Goal: Task Accomplishment & Management: Complete application form

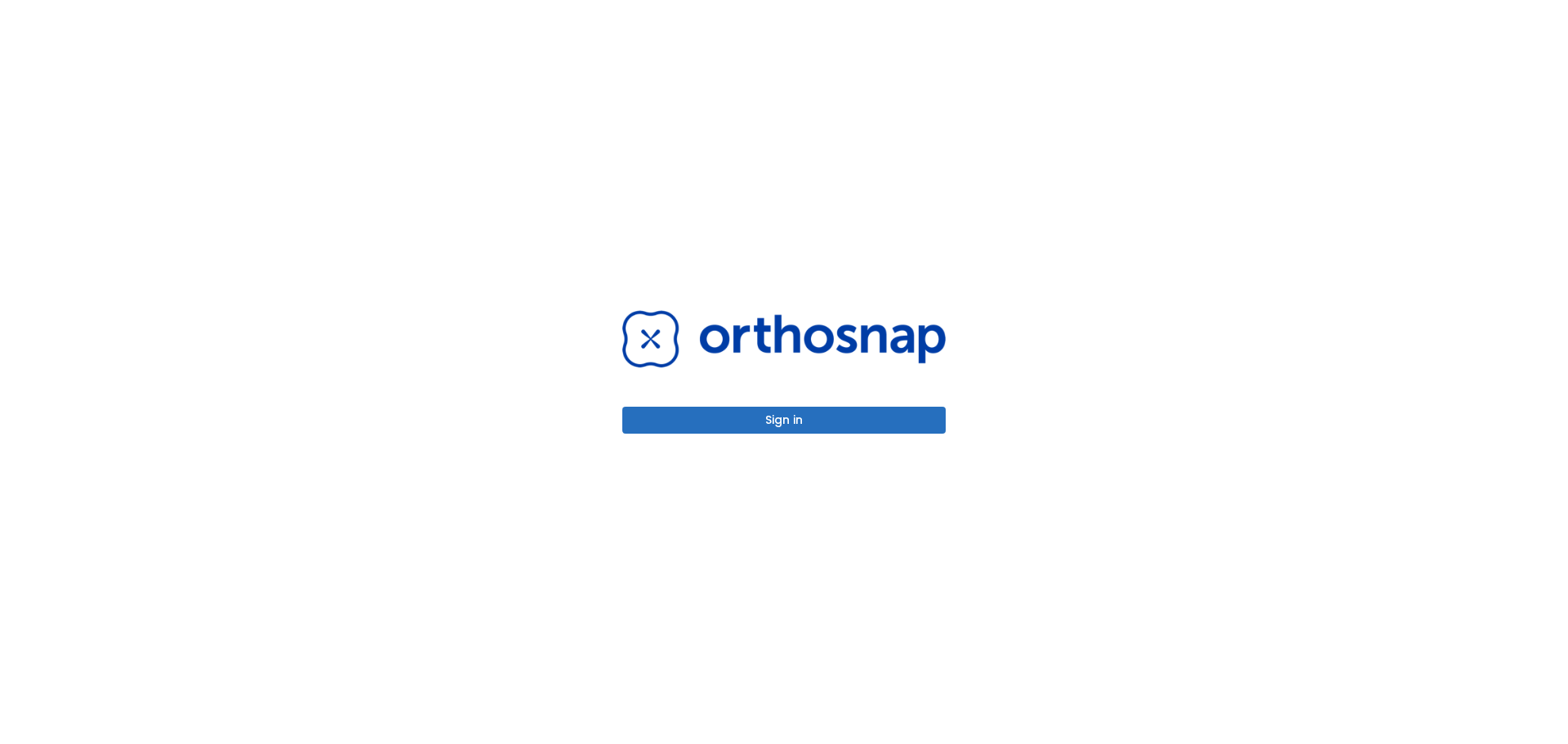
click at [845, 428] on button "Sign in" at bounding box center [783, 420] width 323 height 27
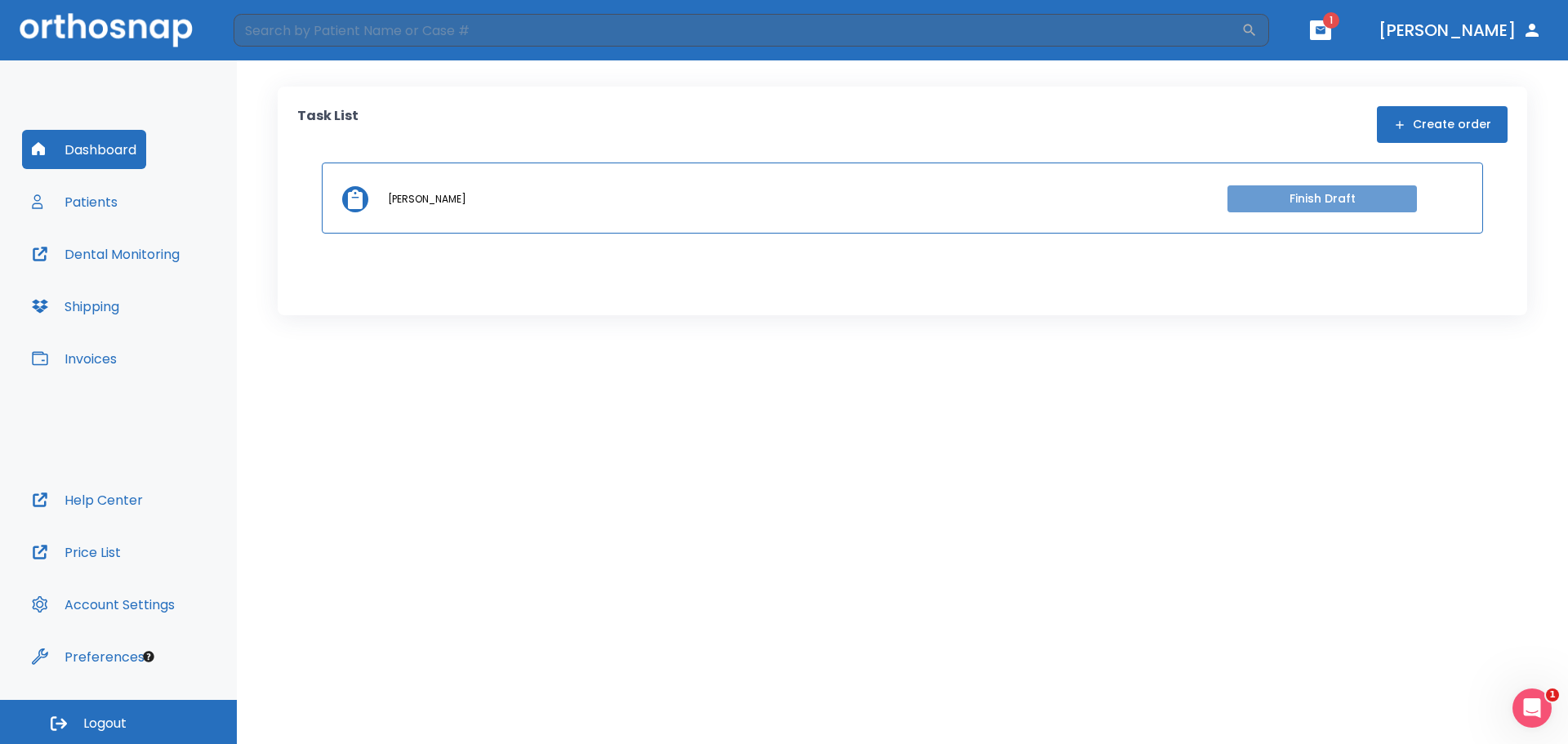
click at [1352, 203] on button "Finish Draft" at bounding box center [1322, 199] width 190 height 27
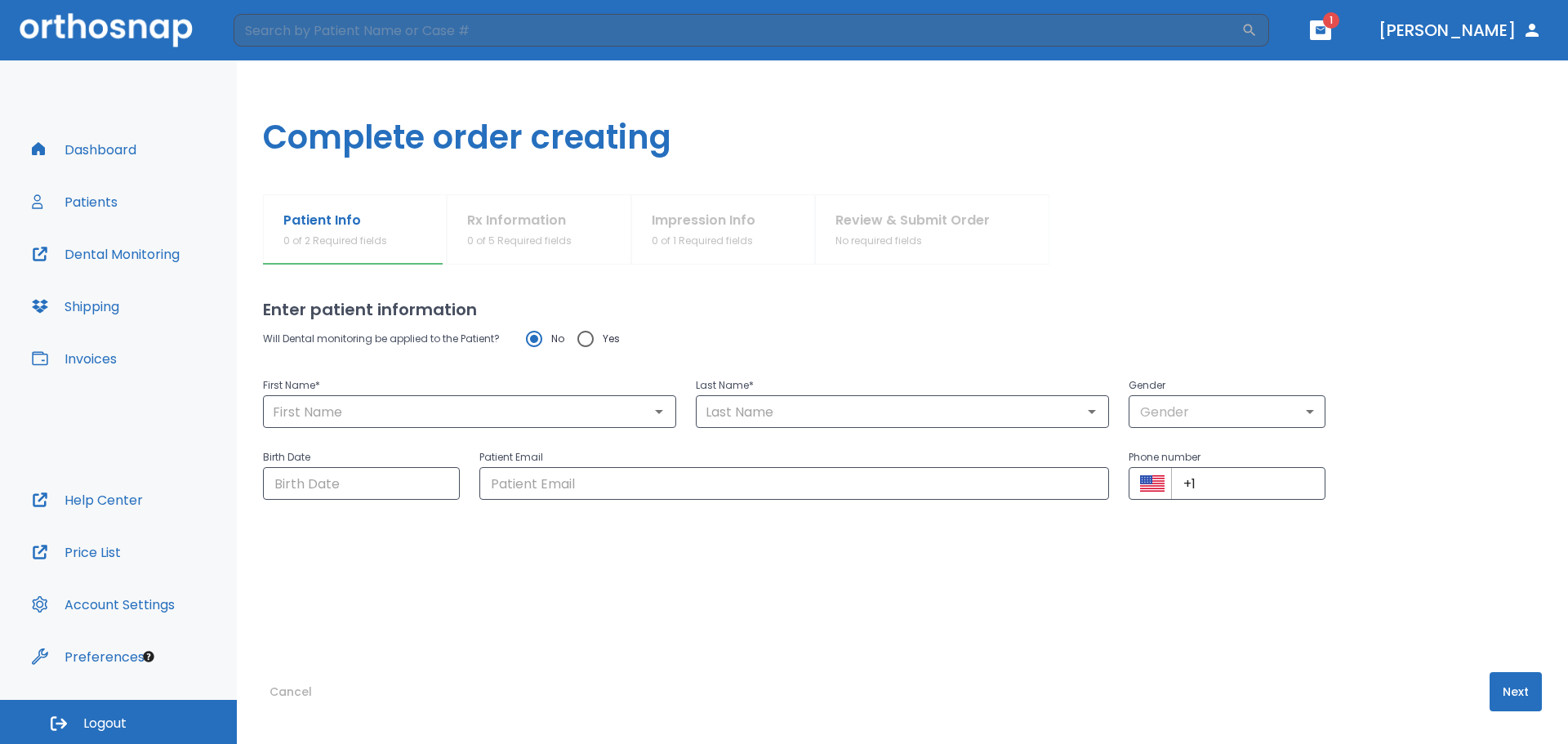
type input "Yana"
type input "[PERSON_NAME]"
type input "0"
type input "[DATE]"
type input "[EMAIL_ADDRESS][DOMAIN_NAME]"
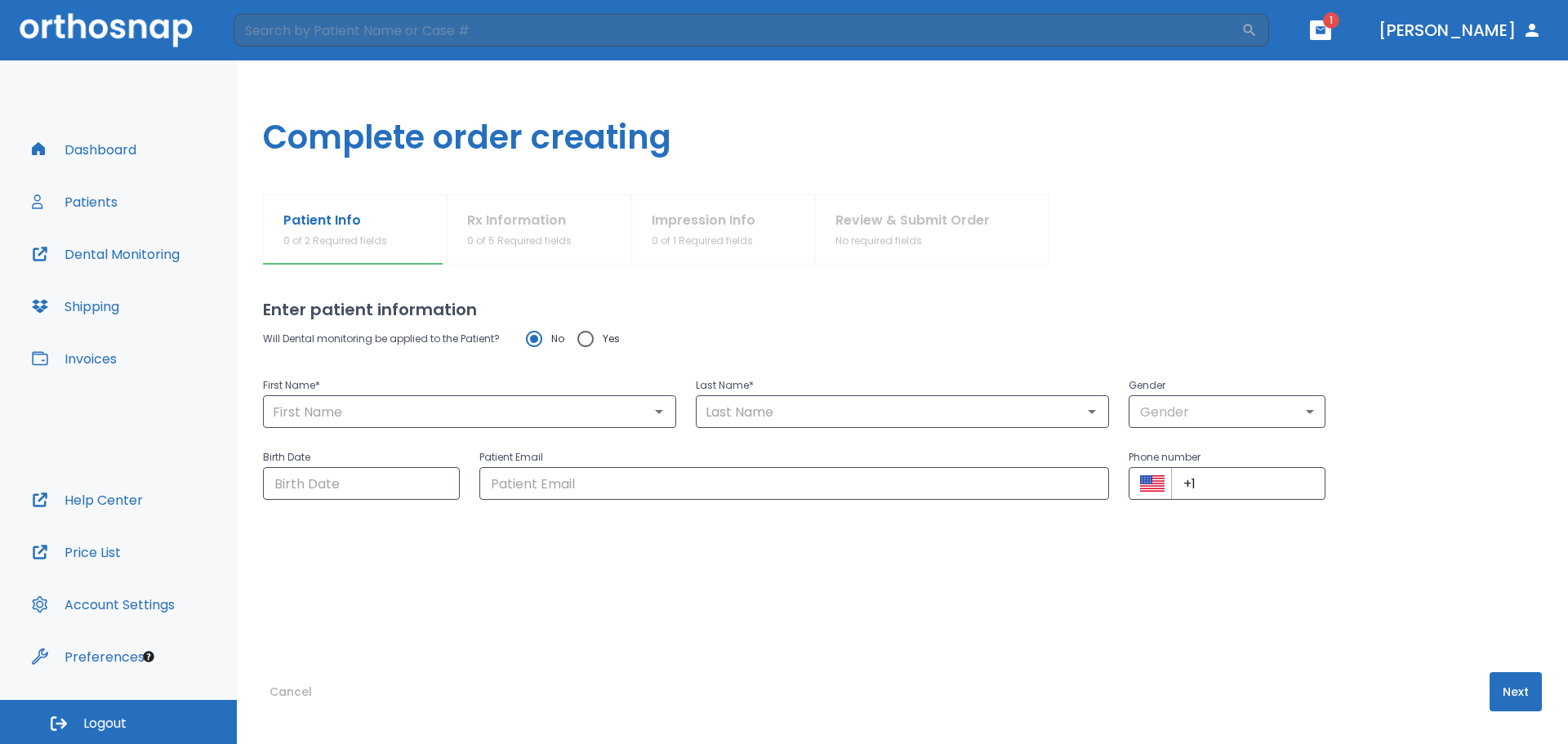
type input "[PHONE_NUMBER]"
radio input "false"
radio input "true"
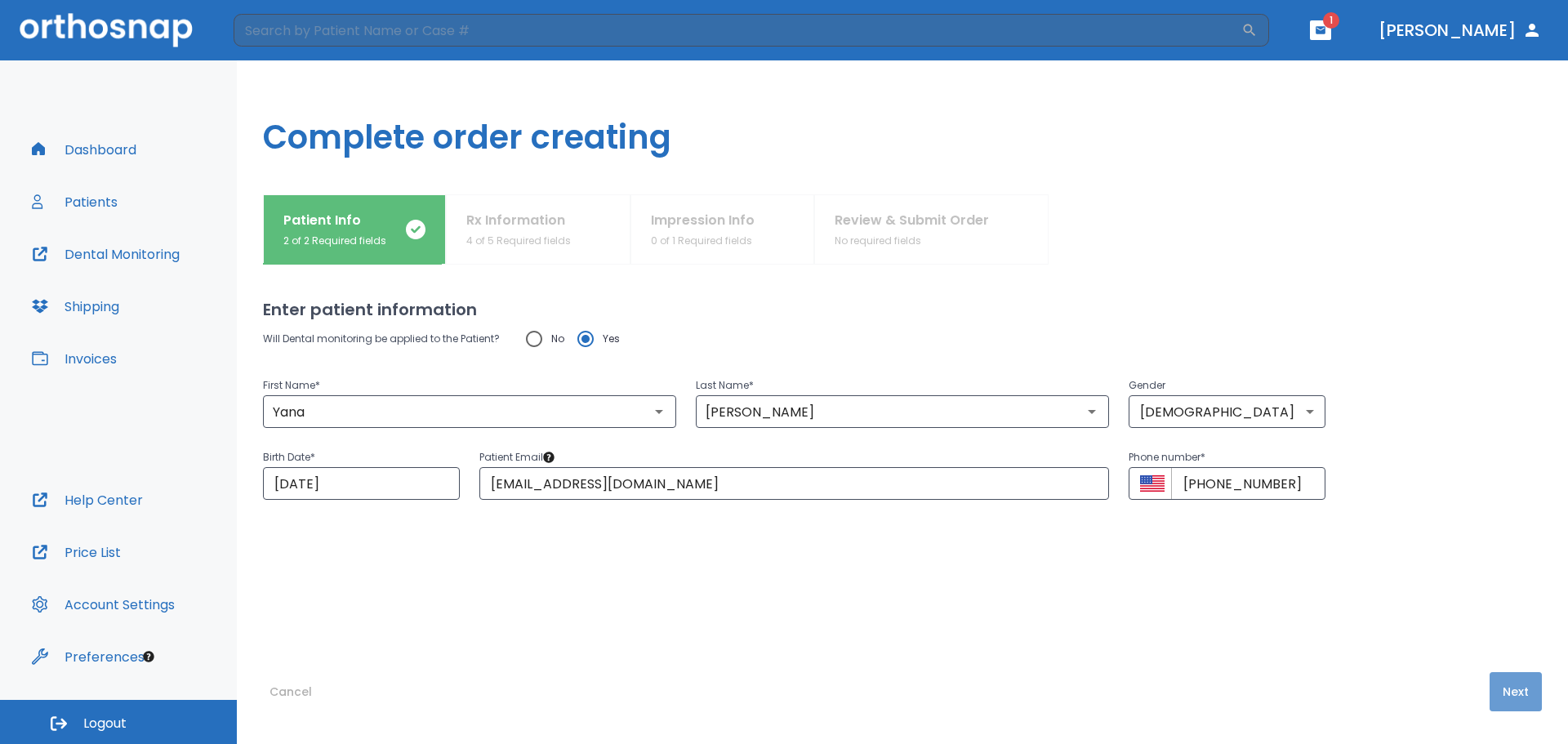
click at [1515, 705] on button "Next" at bounding box center [1515, 691] width 52 height 39
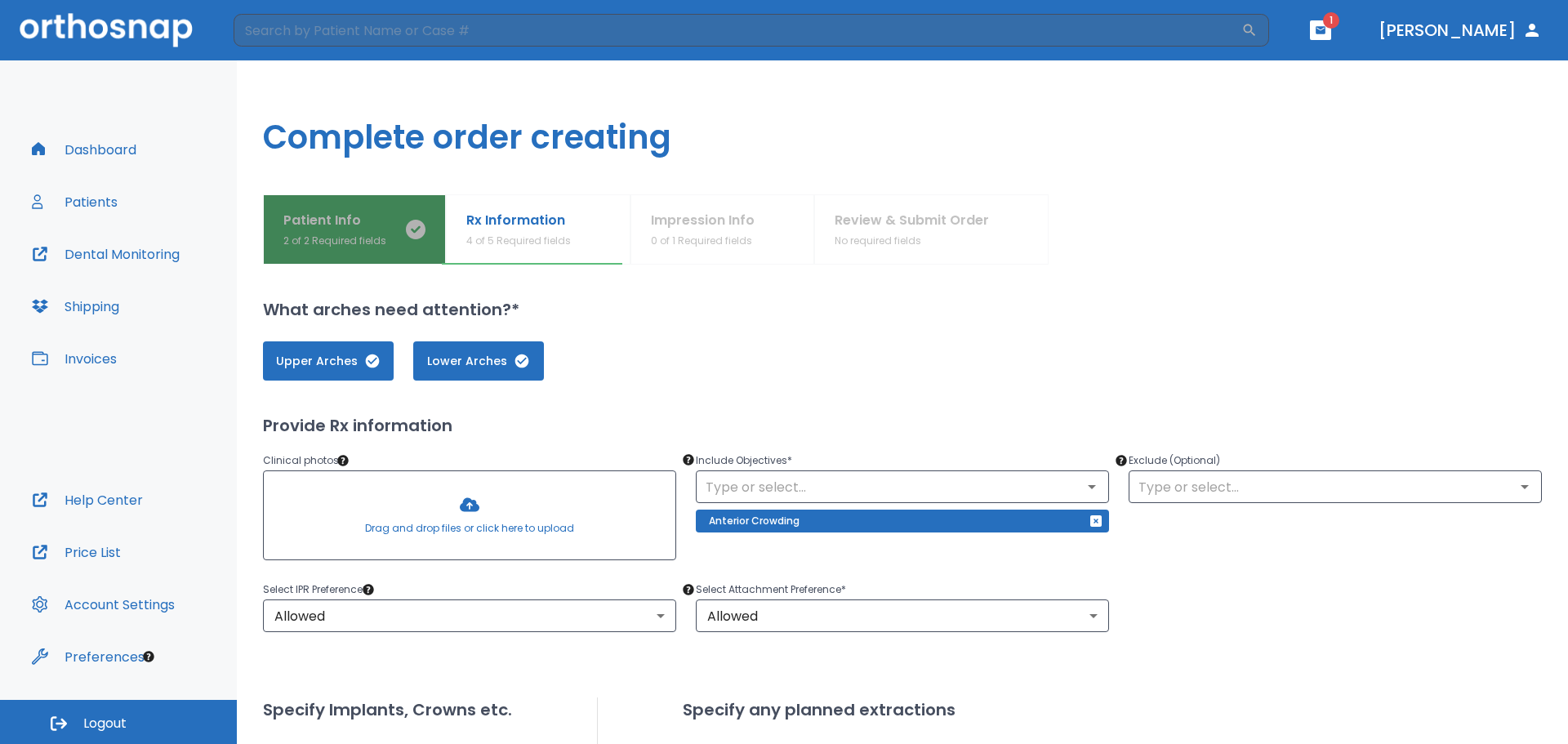
click at [364, 236] on p "2 of 2 Required fields" at bounding box center [335, 241] width 103 height 15
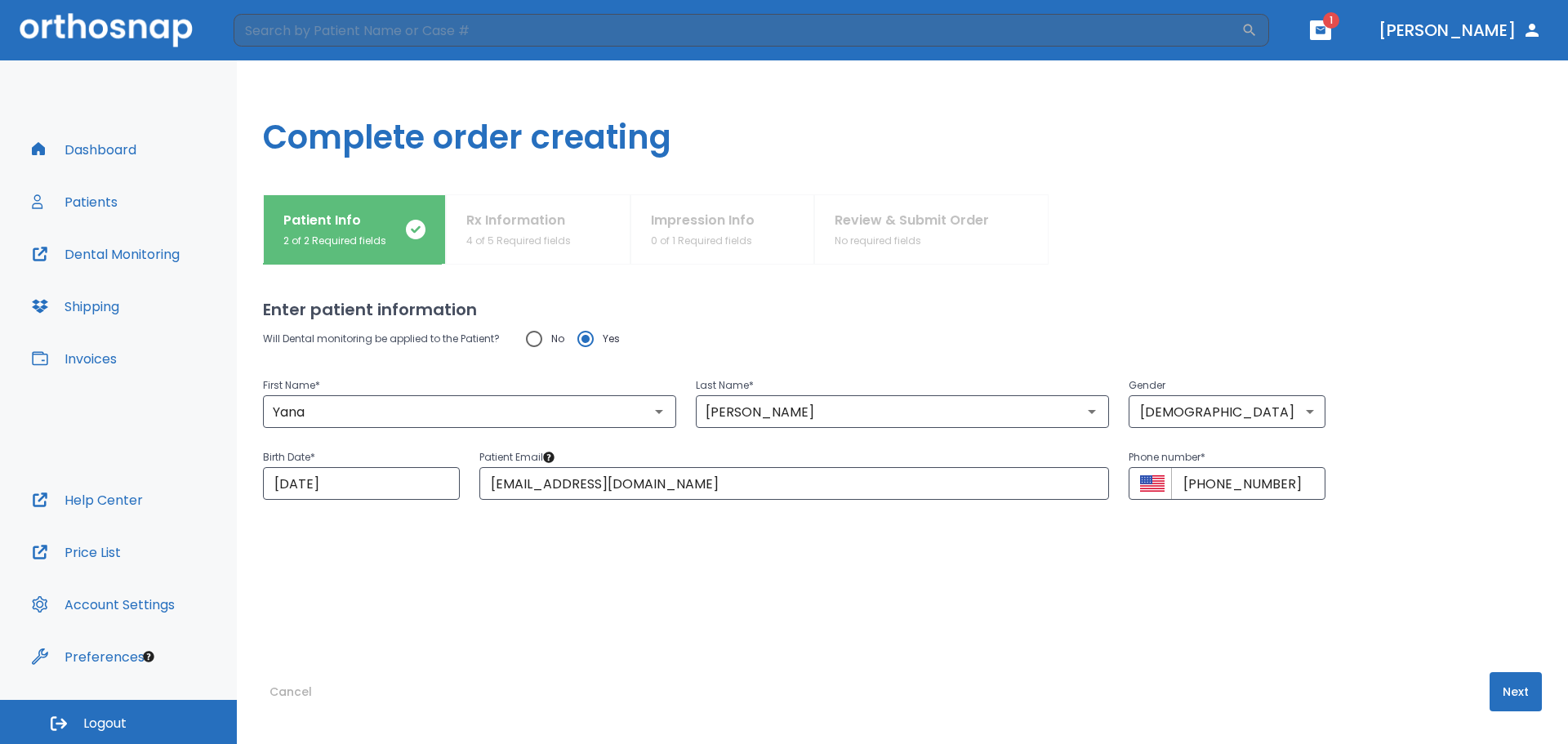
click at [1501, 698] on button "Next" at bounding box center [1515, 691] width 52 height 39
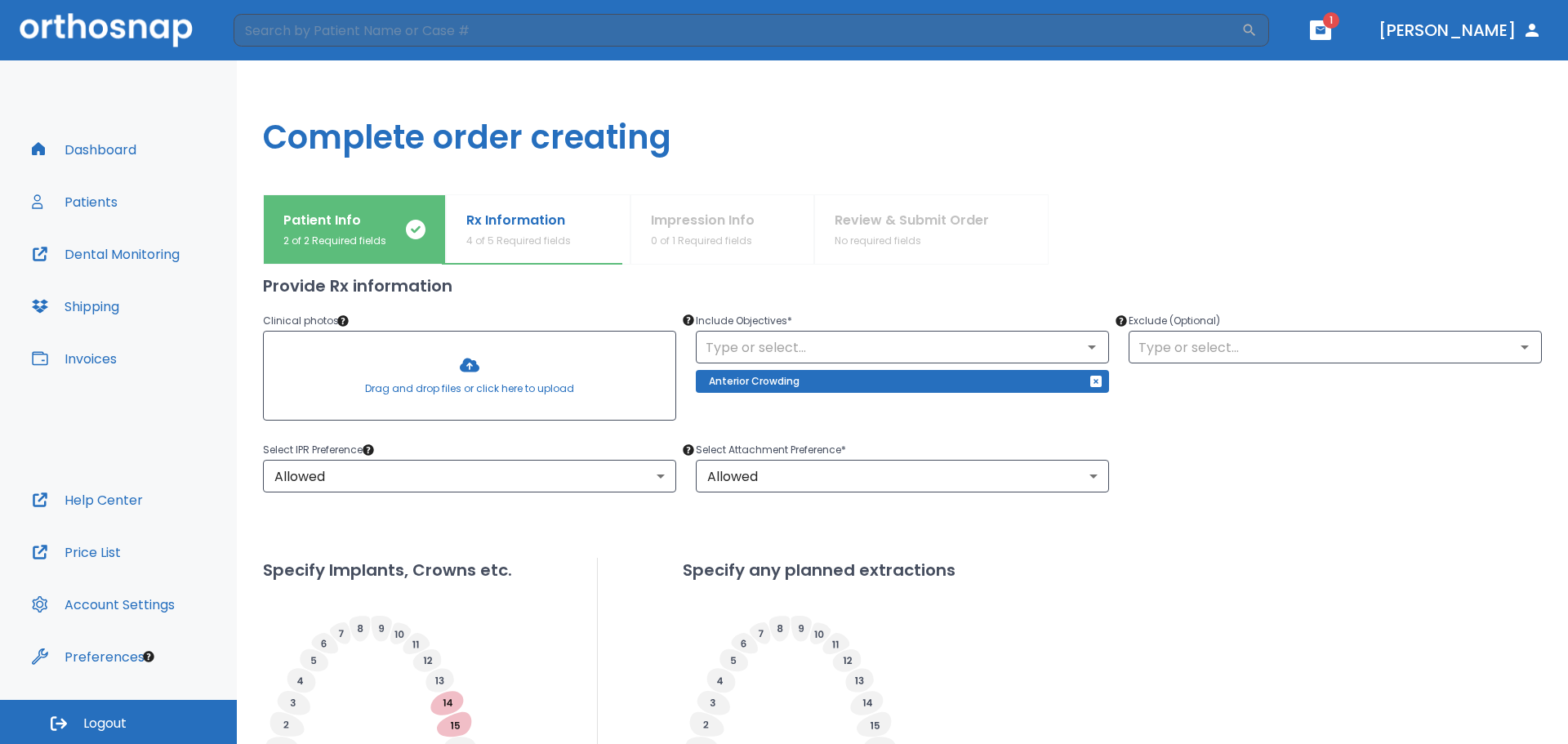
scroll to position [466, 0]
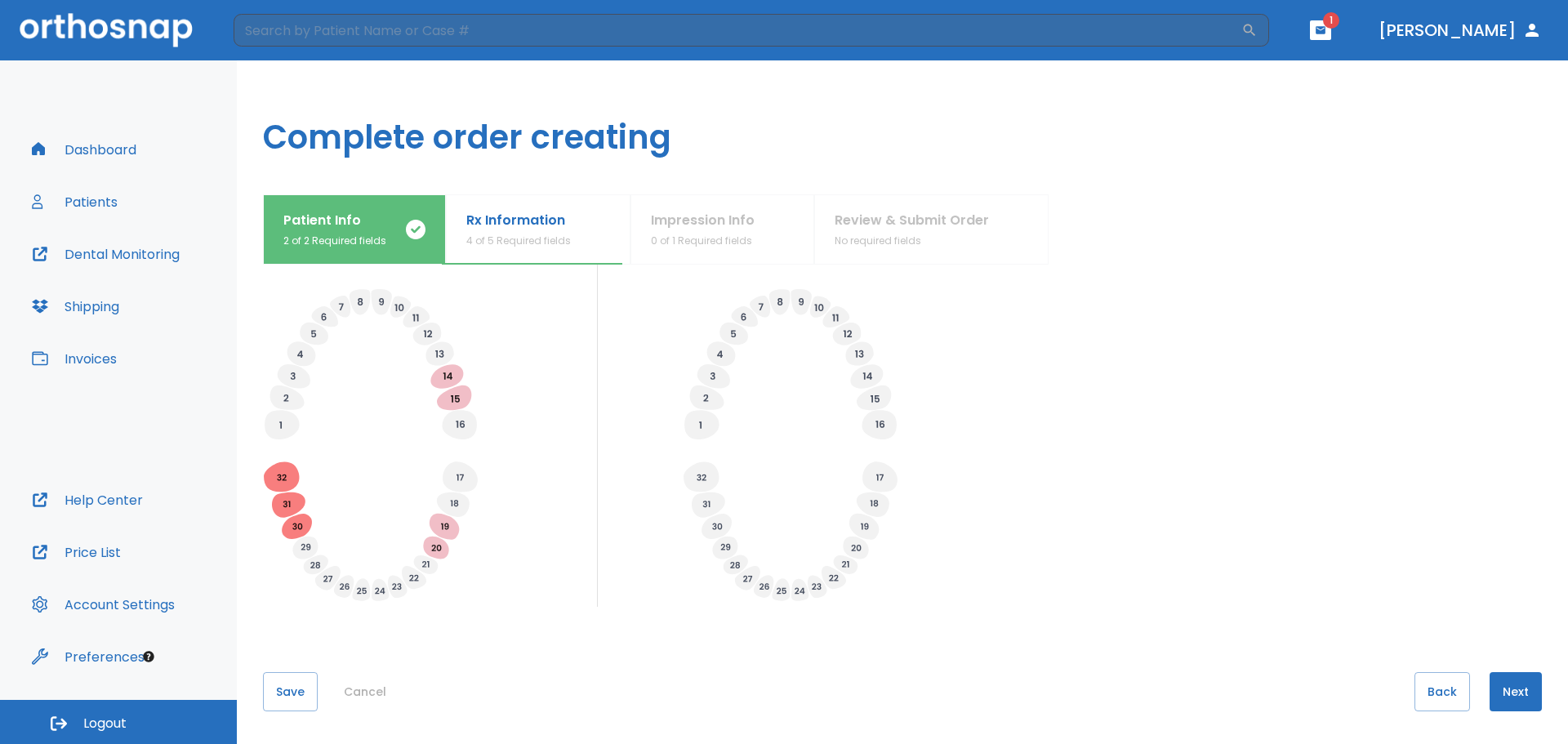
click at [1504, 694] on button "Next" at bounding box center [1515, 691] width 52 height 39
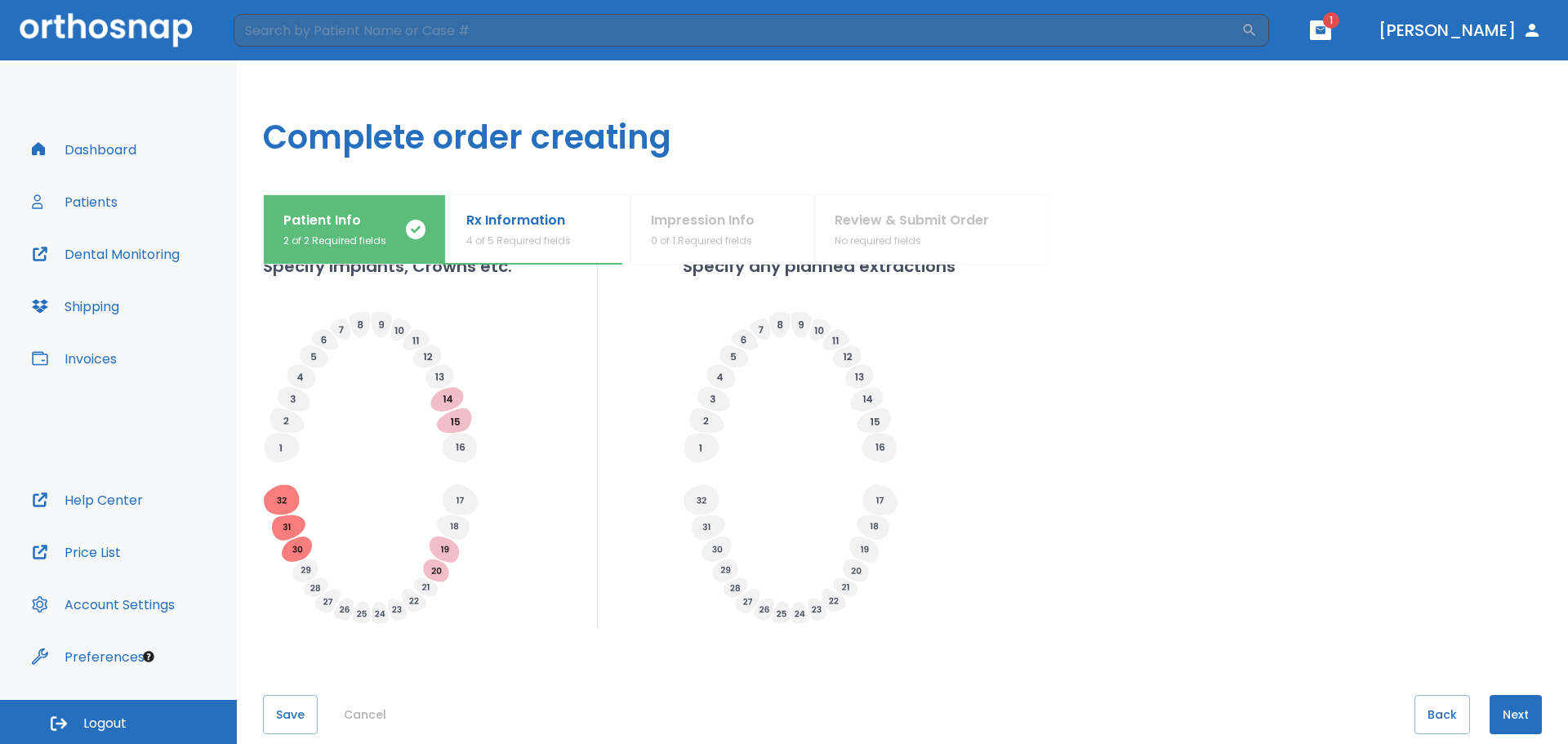
scroll to position [166, 0]
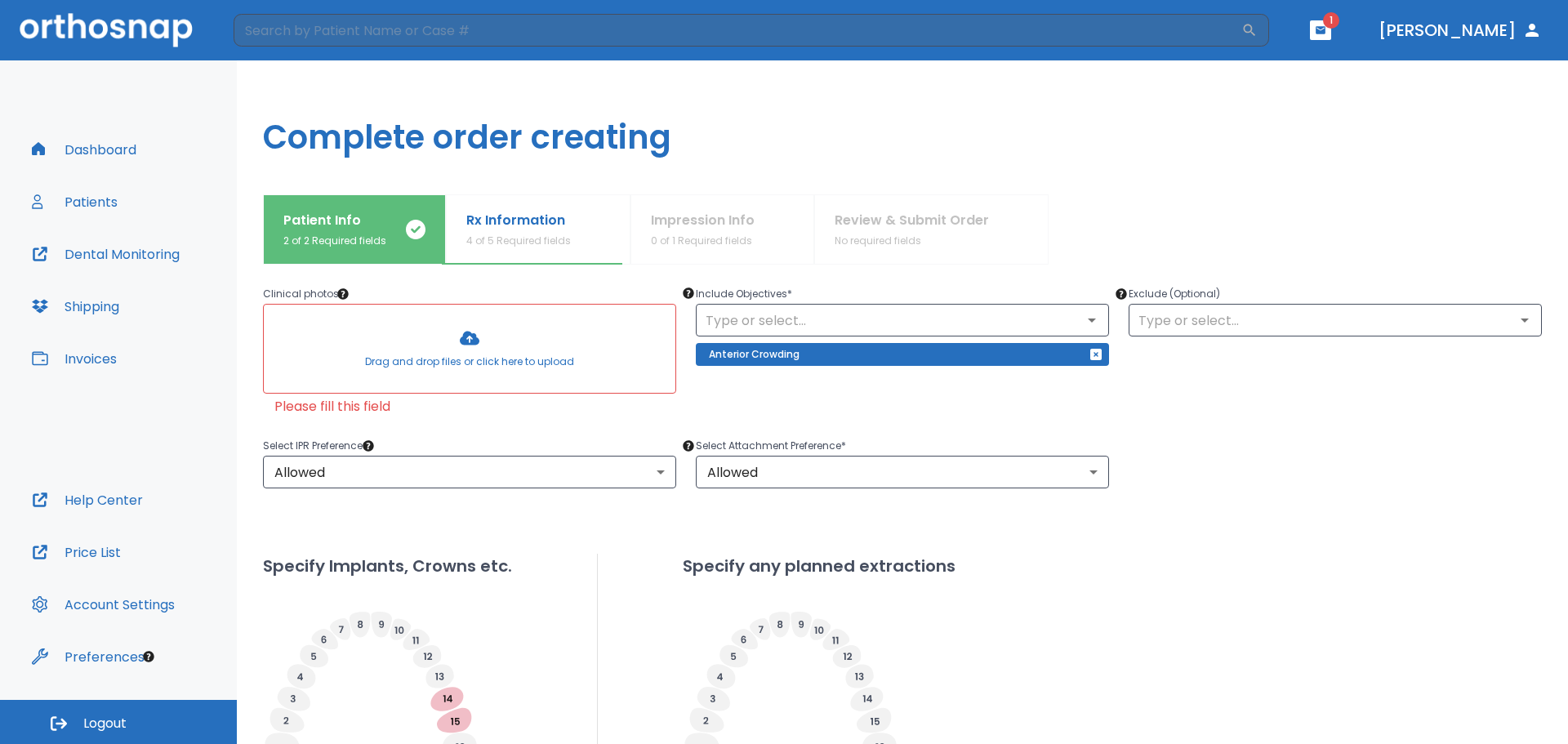
click at [535, 382] on div at bounding box center [469, 348] width 412 height 88
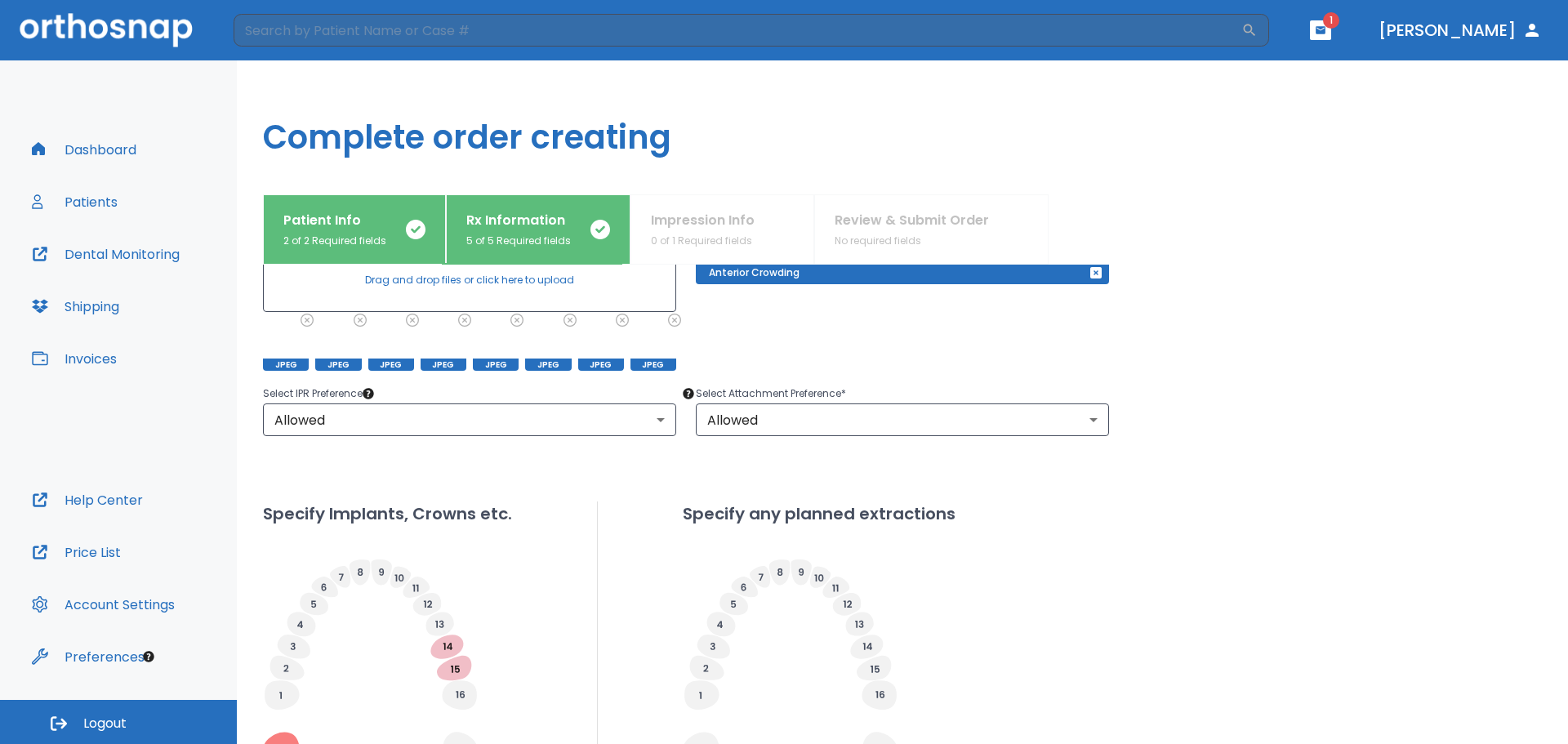
scroll to position [519, 0]
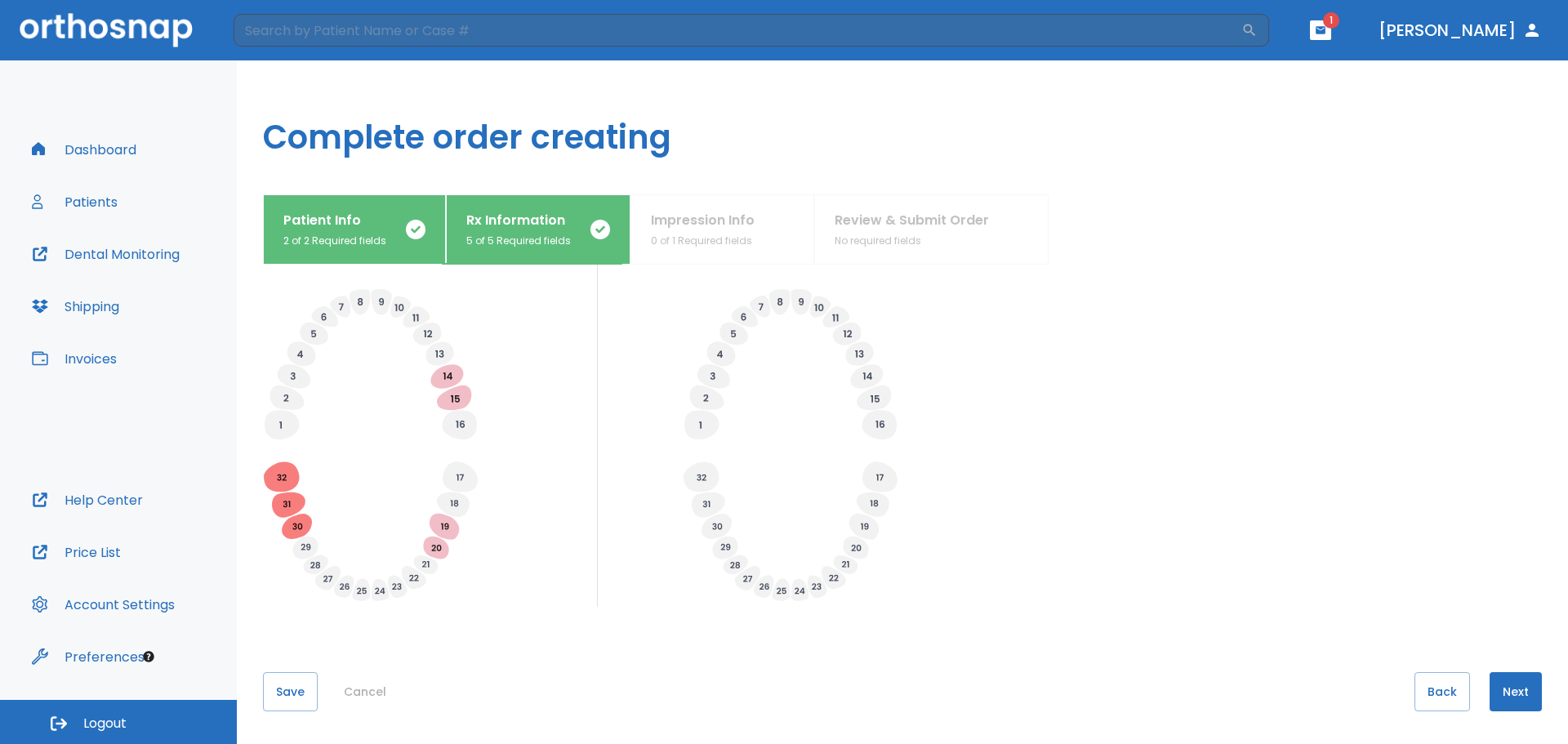
click at [1501, 690] on button "Next" at bounding box center [1515, 691] width 52 height 39
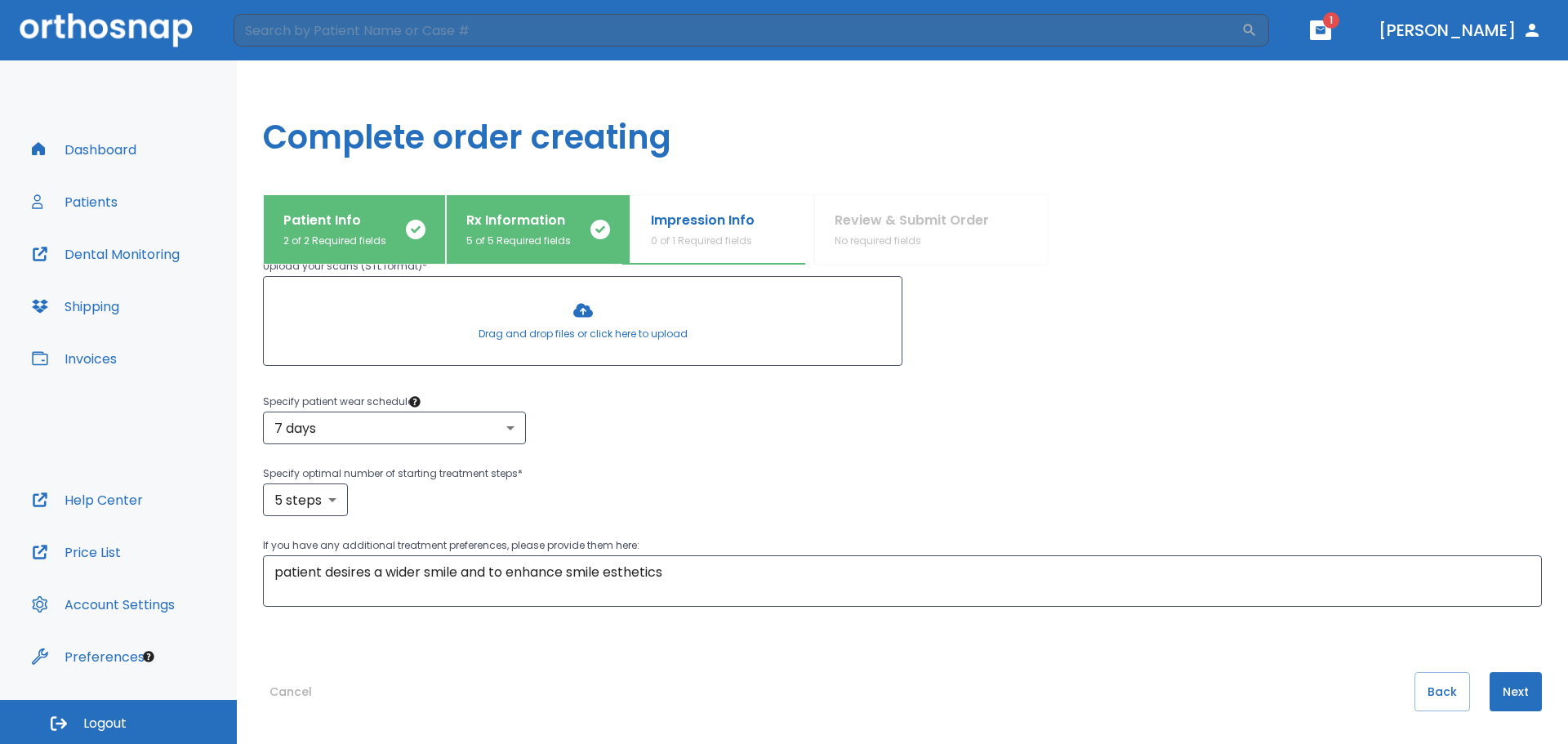
scroll to position [0, 0]
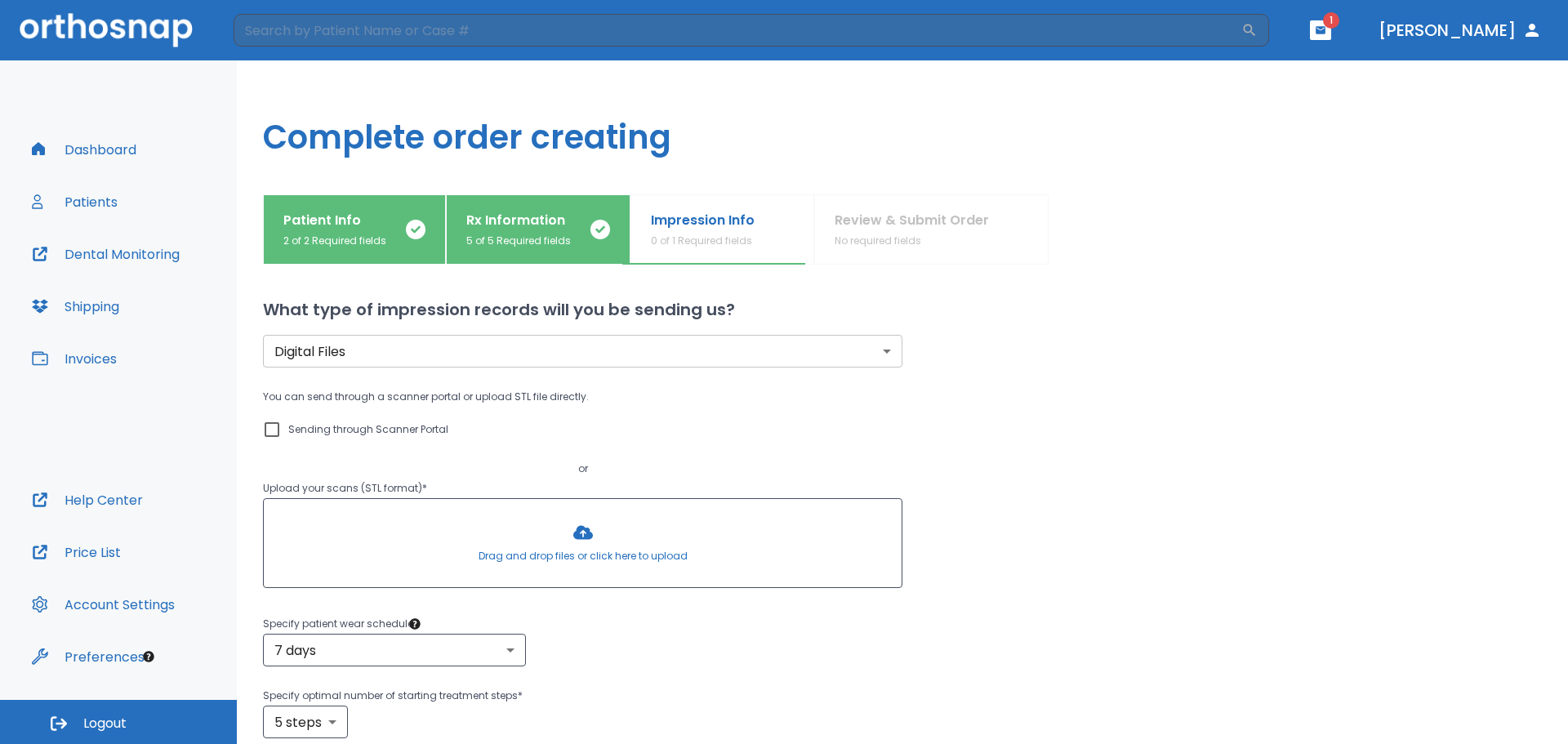
click at [349, 543] on div at bounding box center [582, 543] width 638 height 88
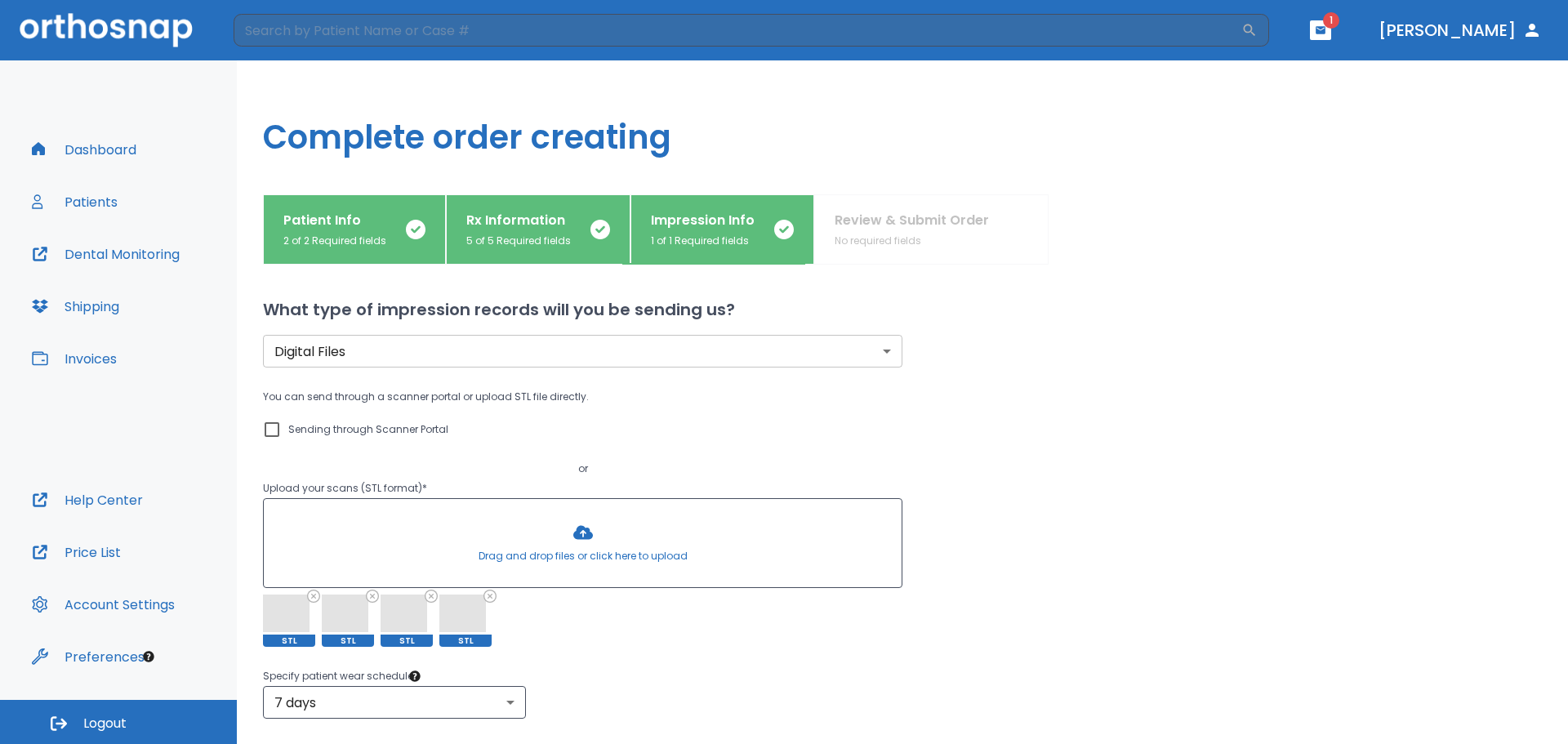
scroll to position [245, 0]
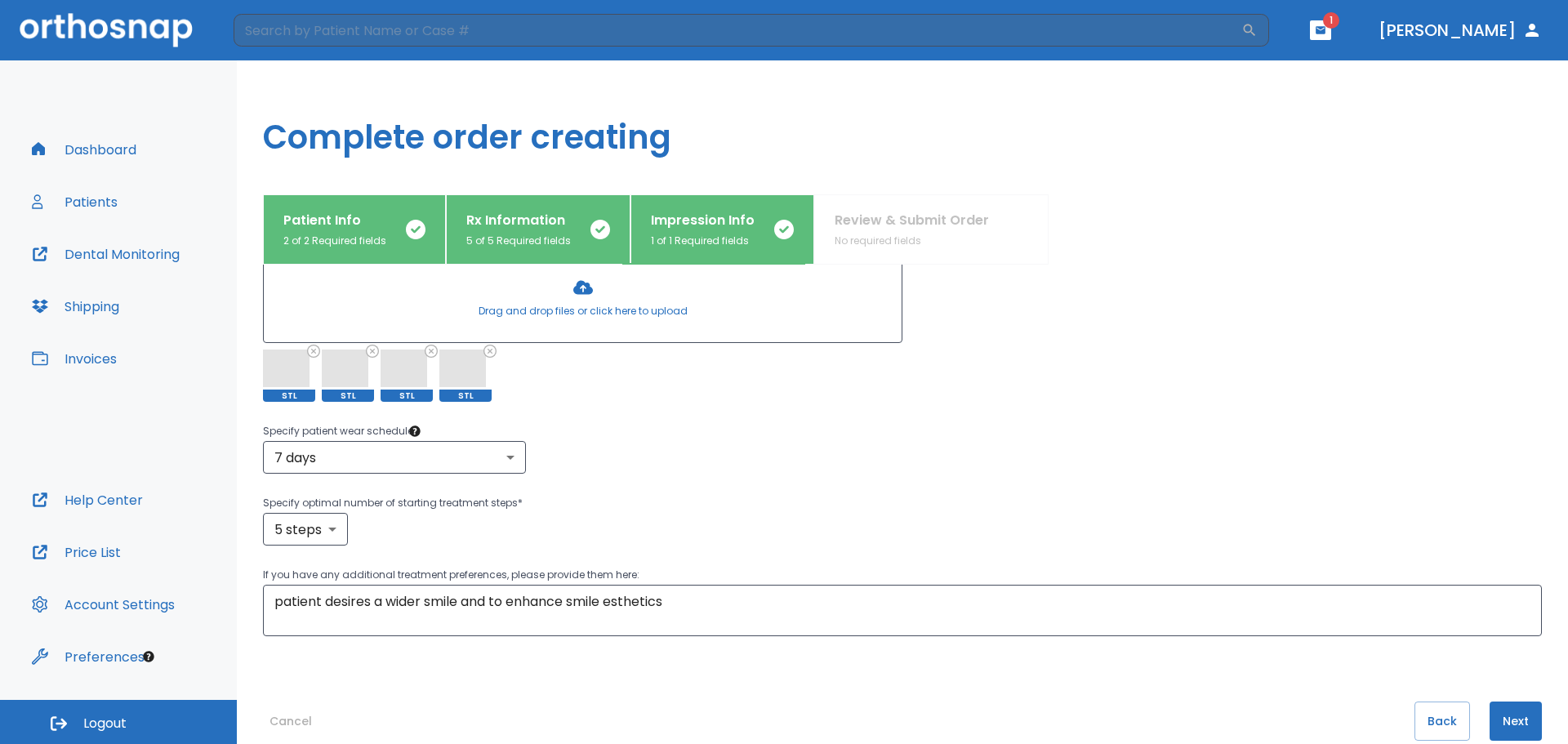
click at [1496, 721] on button "Next" at bounding box center [1515, 721] width 52 height 39
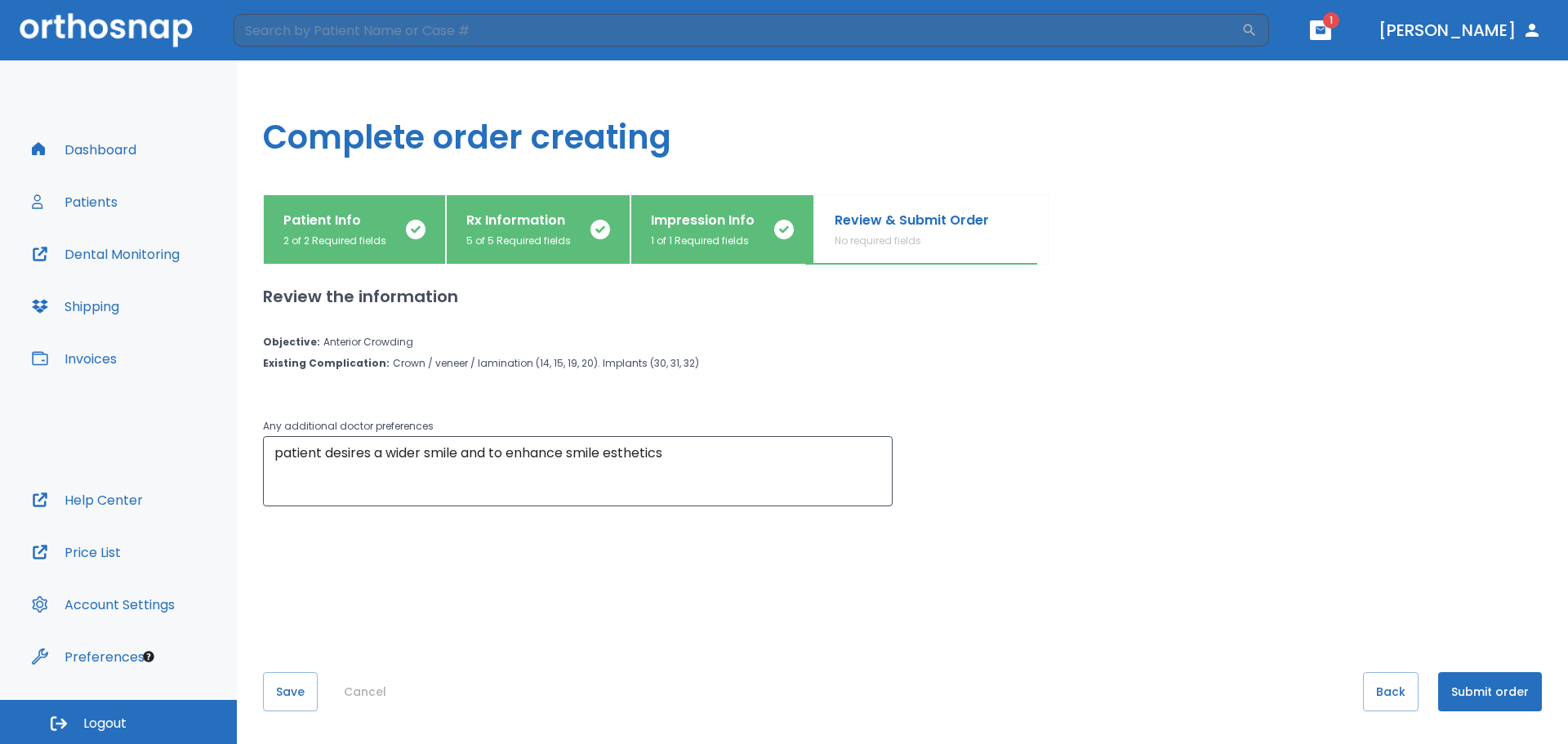
scroll to position [0, 0]
click at [1487, 681] on button "Submit order" at bounding box center [1490, 691] width 104 height 39
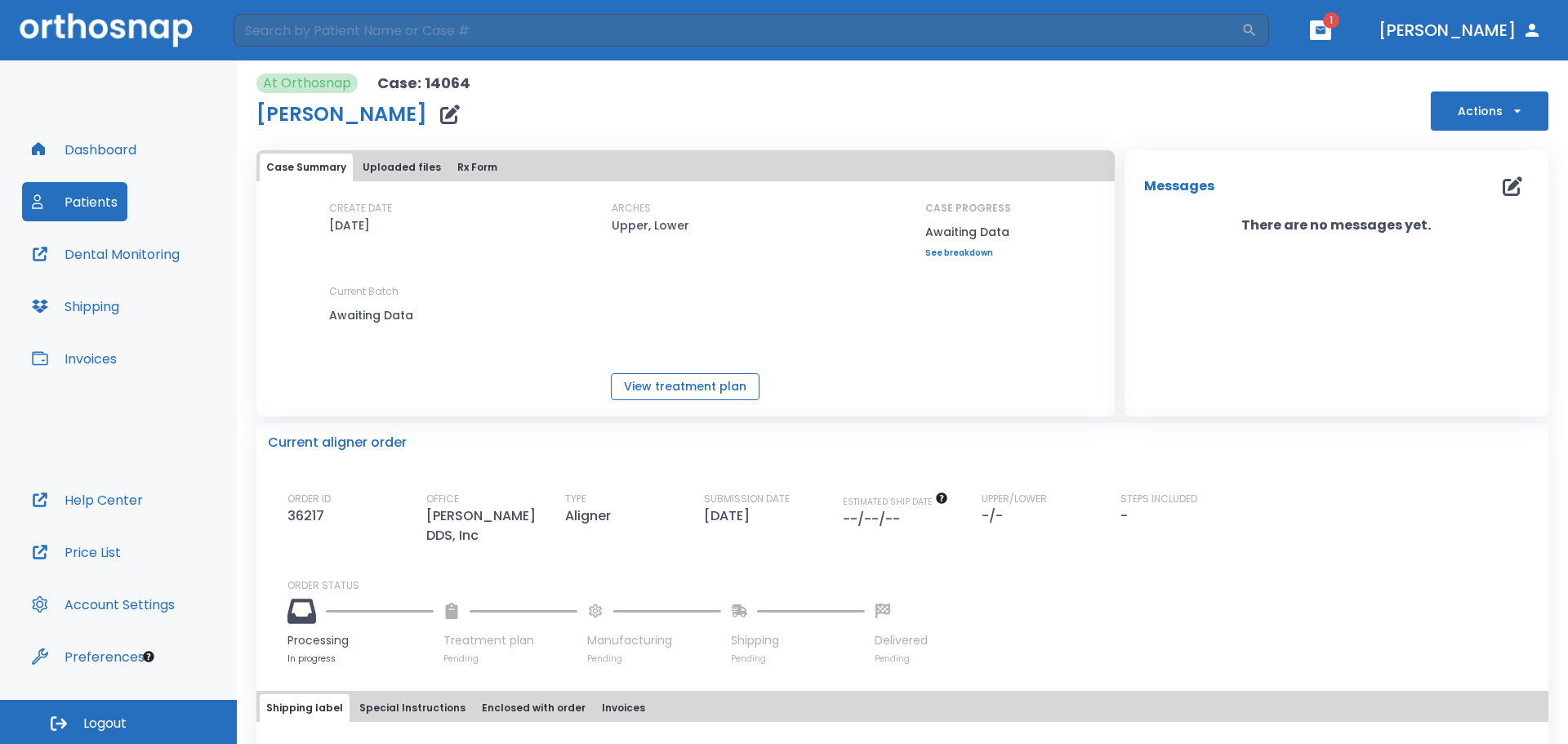
click at [668, 392] on button "View treatment plan" at bounding box center [685, 387] width 149 height 27
click at [1326, 32] on icon "button" at bounding box center [1320, 30] width 12 height 12
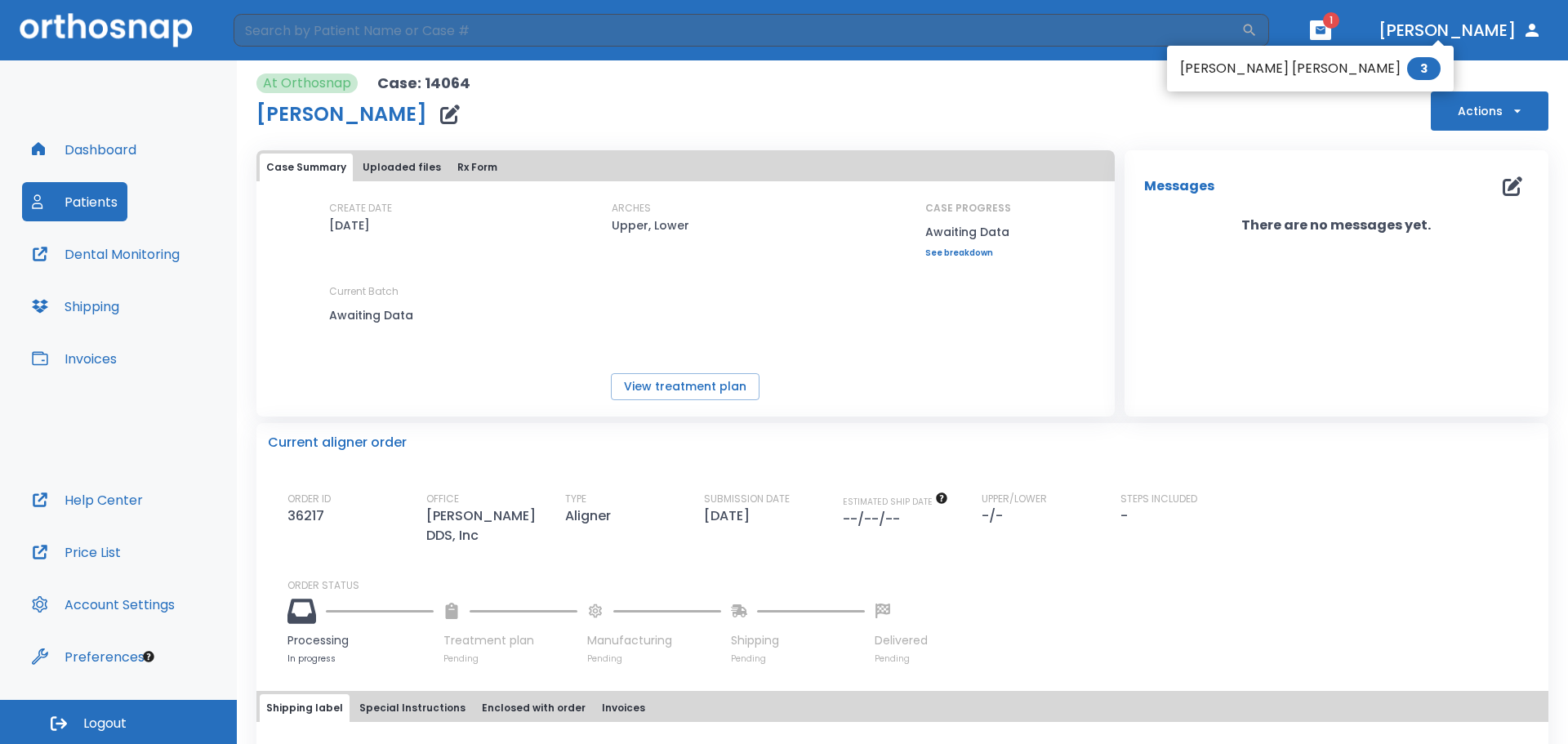
click at [1258, 61] on li "Michael Ben-Suzan 3" at bounding box center [1310, 68] width 287 height 32
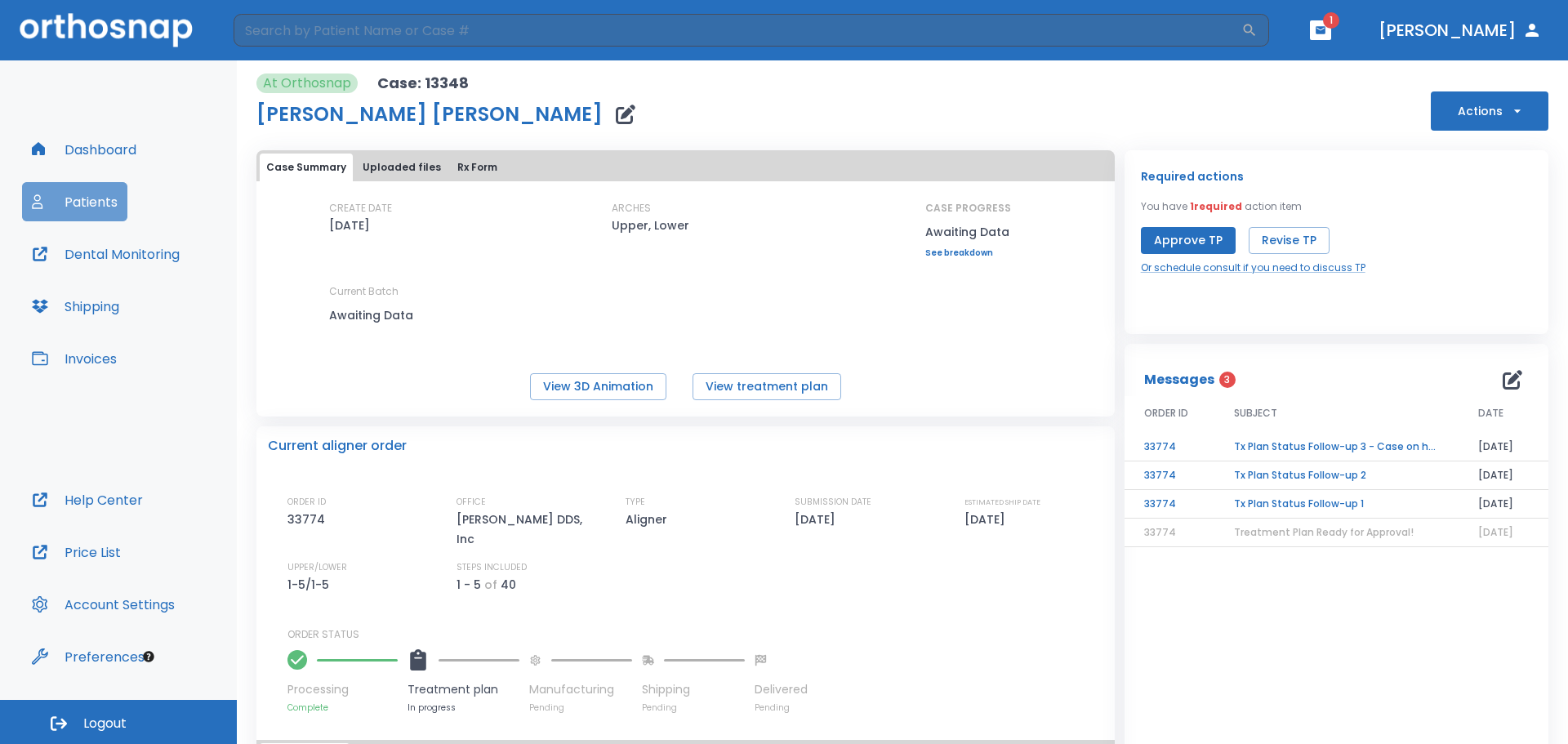
click at [81, 201] on button "Patients" at bounding box center [75, 201] width 106 height 39
